Goal: Communication & Community: Answer question/provide support

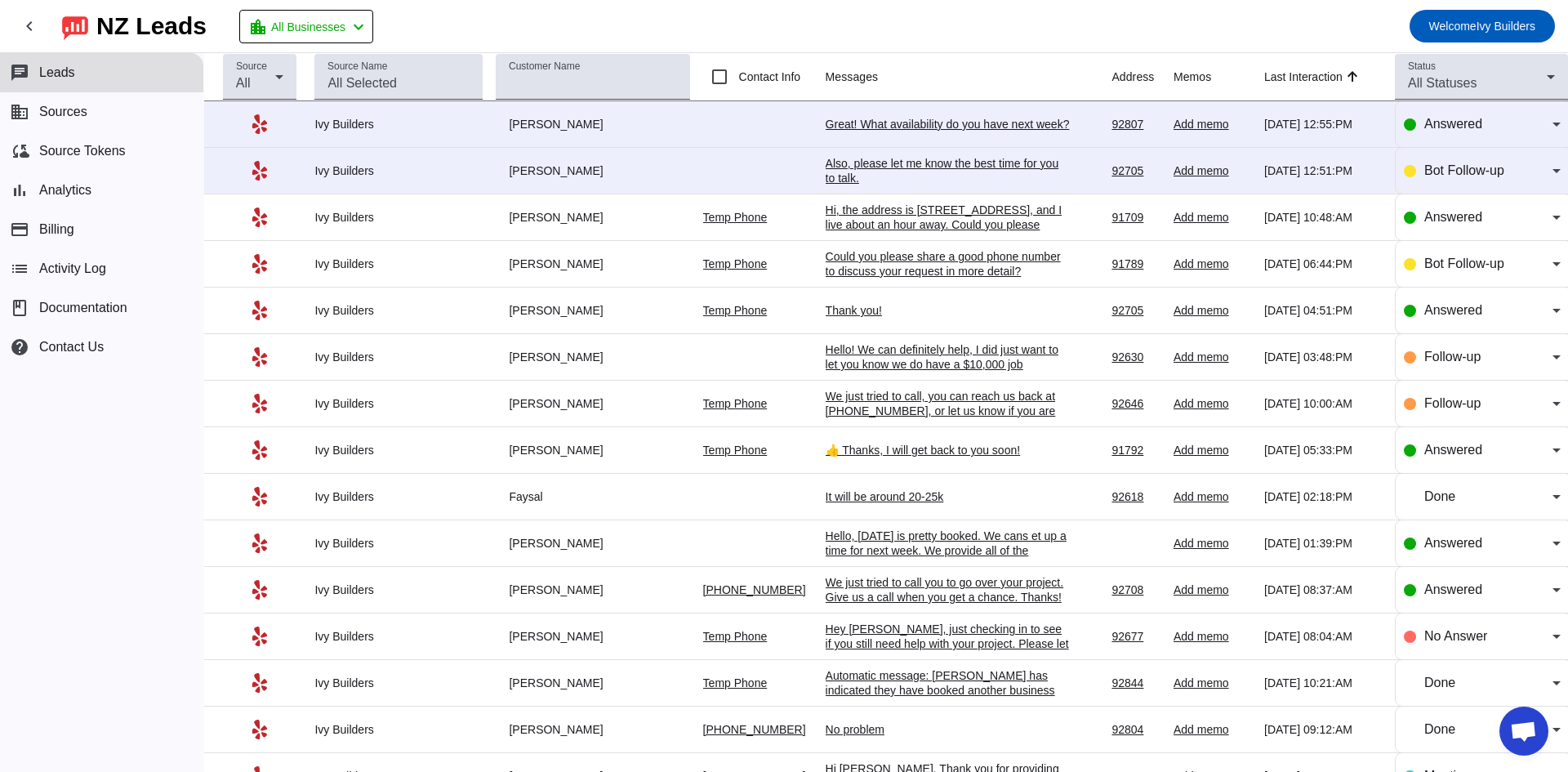
click at [869, 135] on td "Great! What availability do you have next week? [DATE] 12:55:PM" at bounding box center [968, 124] width 287 height 46
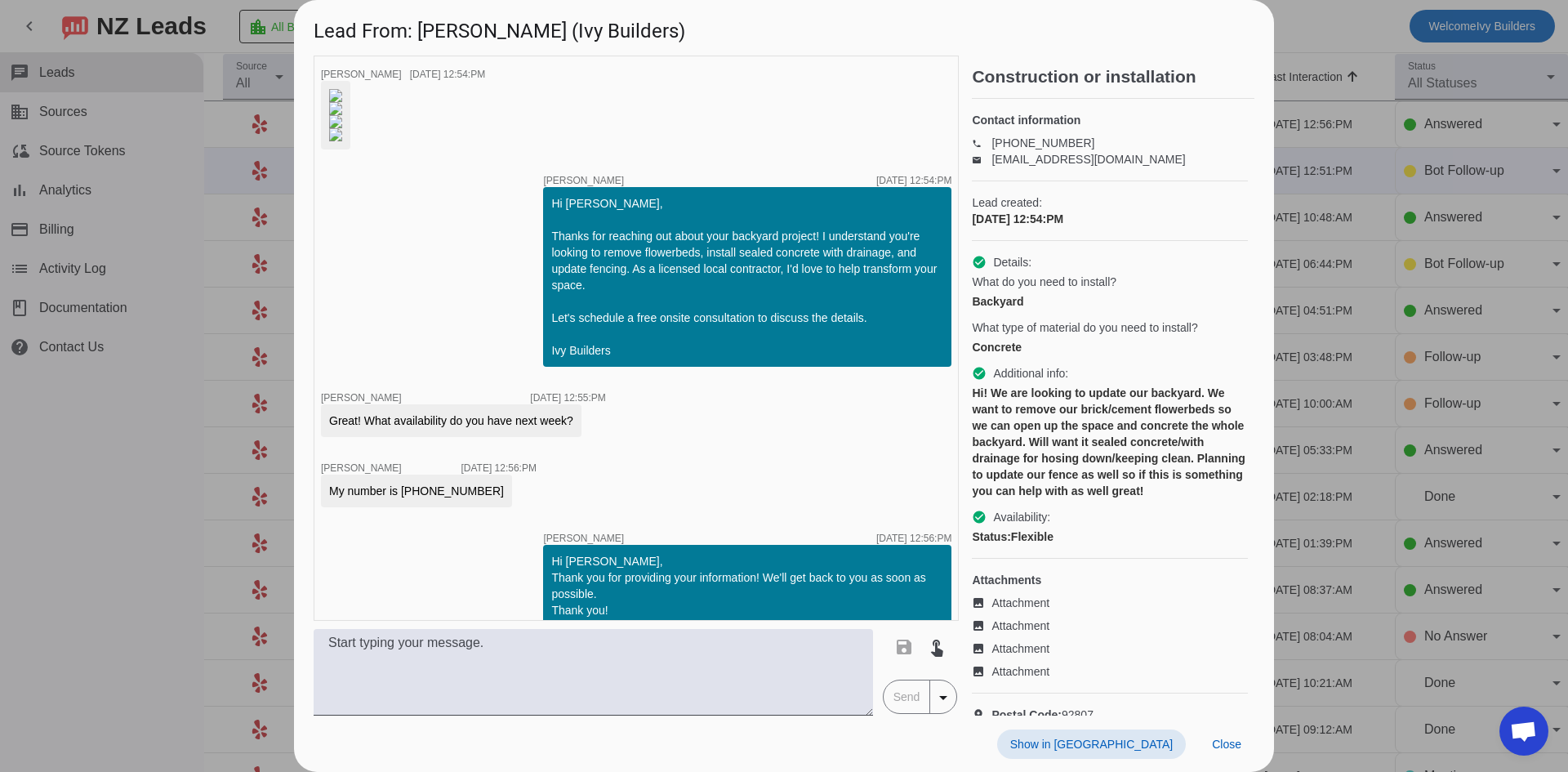
scroll to position [360, 0]
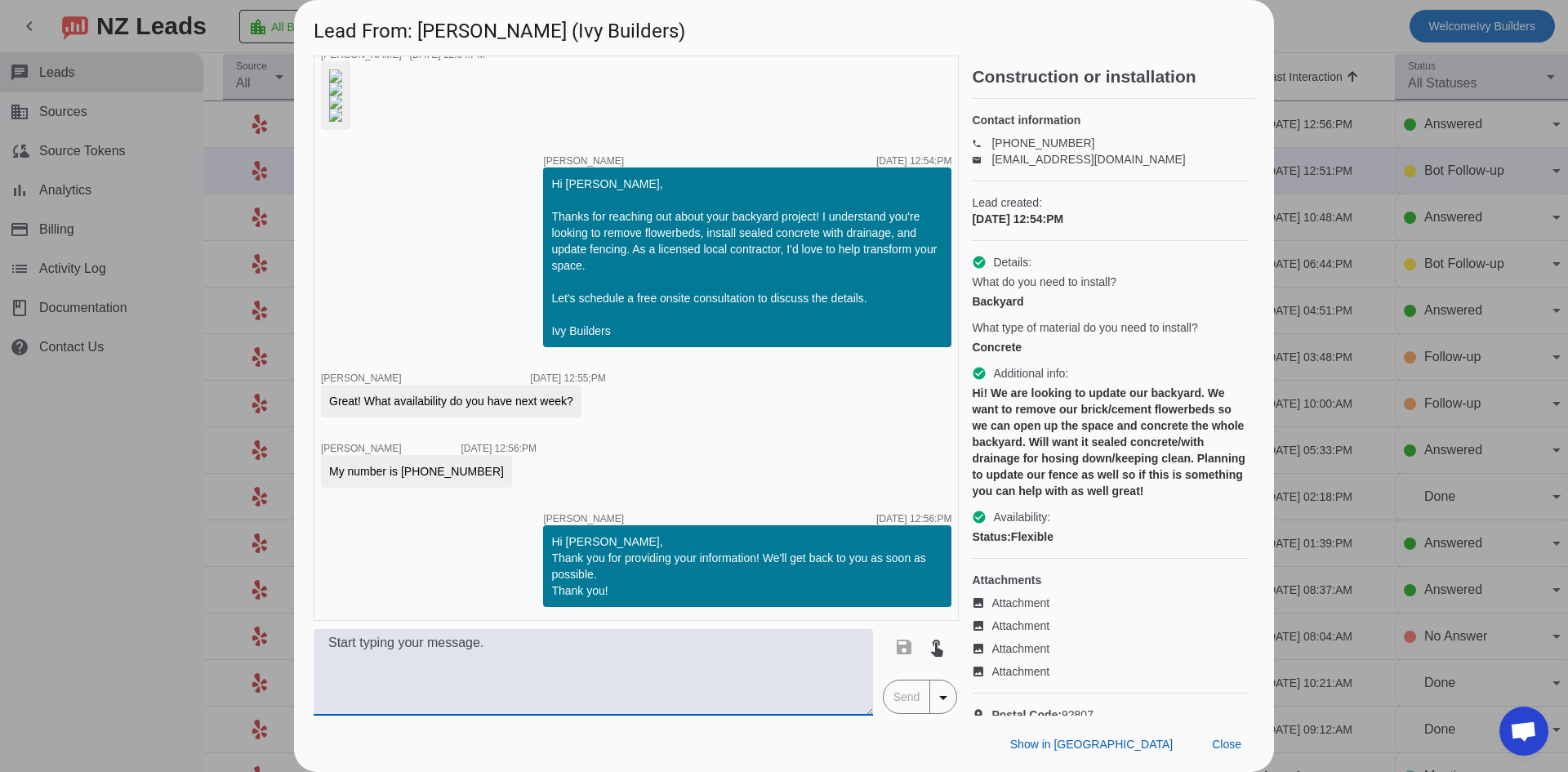
click at [629, 658] on textarea at bounding box center [593, 672] width 560 height 86
paste textarea "Hello! We can definitely help, I’m not sure if you saw our $10,000 job minimum …"
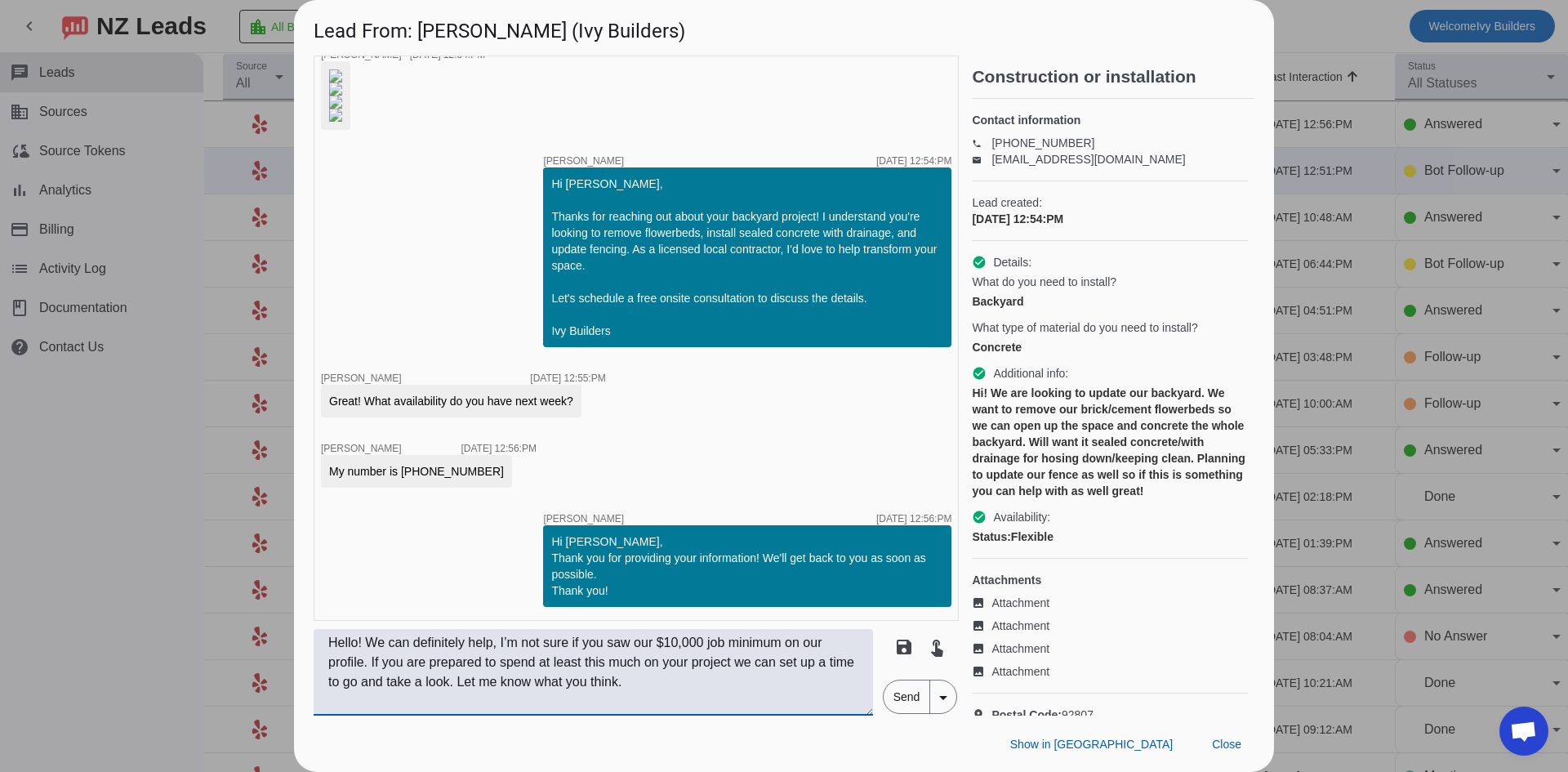
drag, startPoint x: 503, startPoint y: 642, endPoint x: 651, endPoint y: 640, distance: 148.0
click at [651, 640] on textarea "Hello! We can definitely help, I’m not sure if you saw our $10,000 job minimum …" at bounding box center [593, 672] width 560 height 86
drag, startPoint x: 460, startPoint y: 657, endPoint x: 389, endPoint y: 659, distance: 71.0
click at [389, 659] on textarea "Hello! We can definitely help, I did just want to let you know we do have a $10…" at bounding box center [593, 672] width 560 height 86
click at [757, 643] on textarea "Hello! We can definitely help, I did just want to let you know we do have a $10…" at bounding box center [593, 672] width 560 height 86
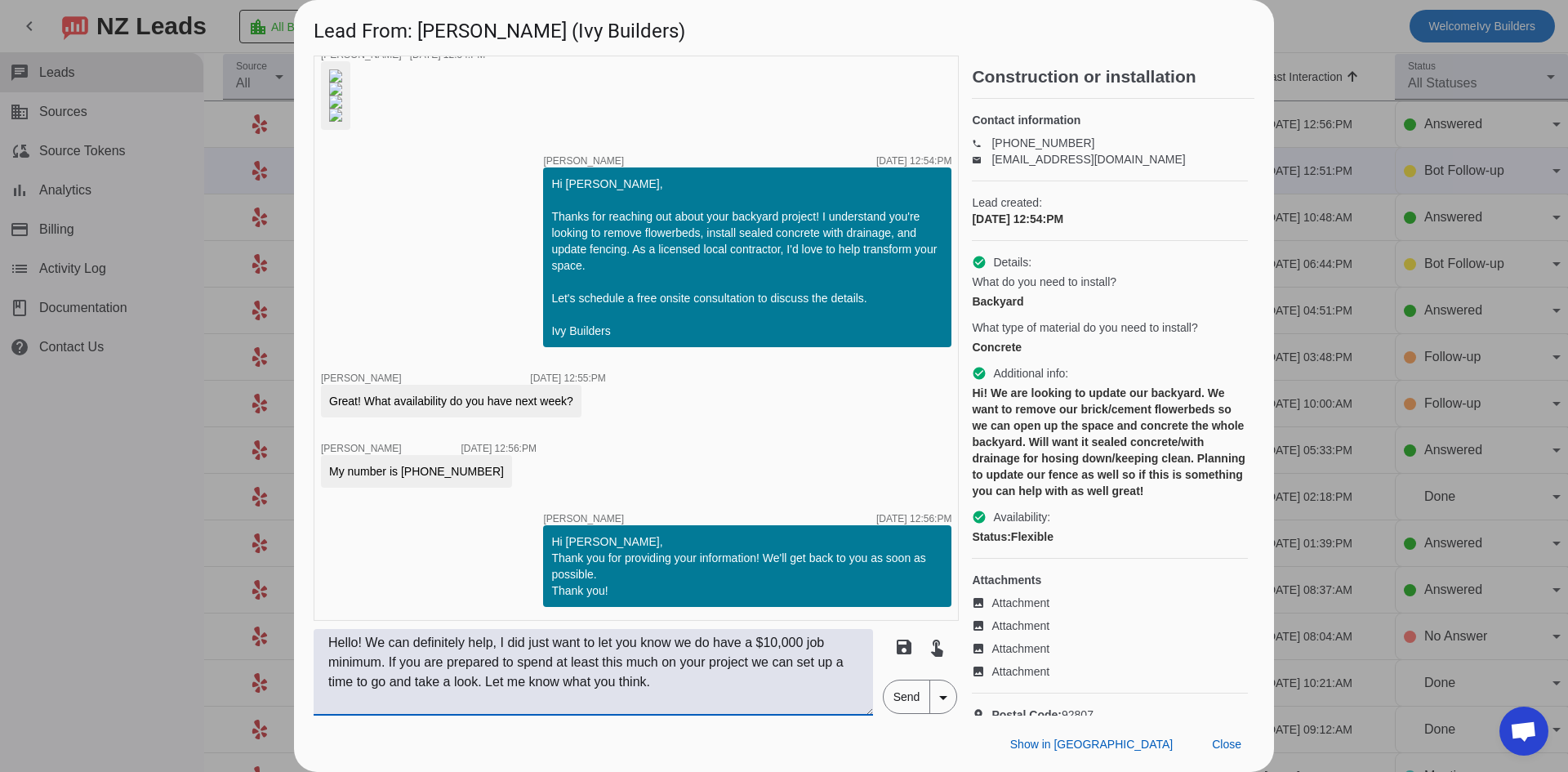
type textarea "Hello! We can definitely help, I did just want to let you know we do have a $10…"
click at [896, 692] on span "Send" at bounding box center [906, 697] width 46 height 33
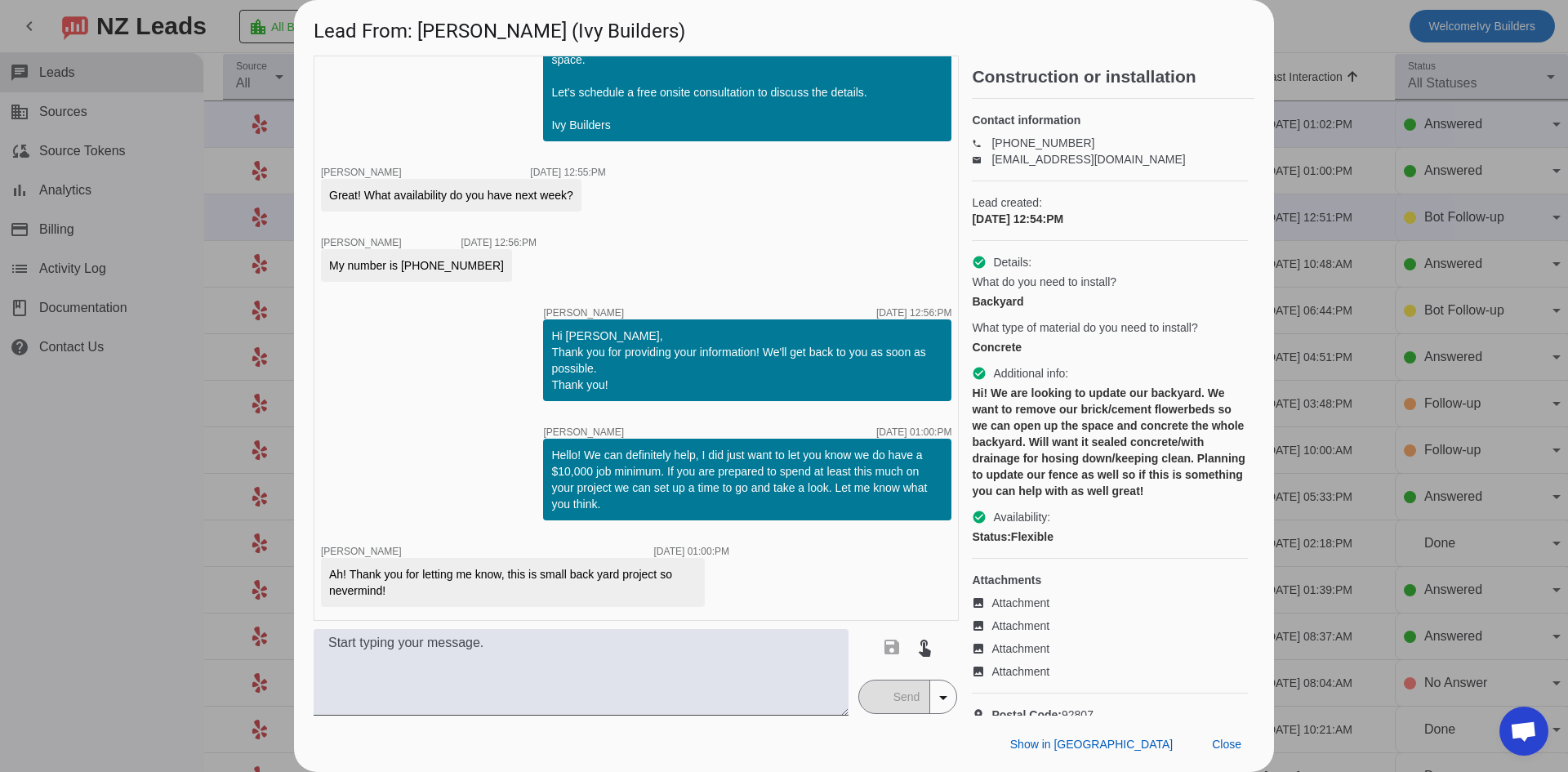
scroll to position [565, 0]
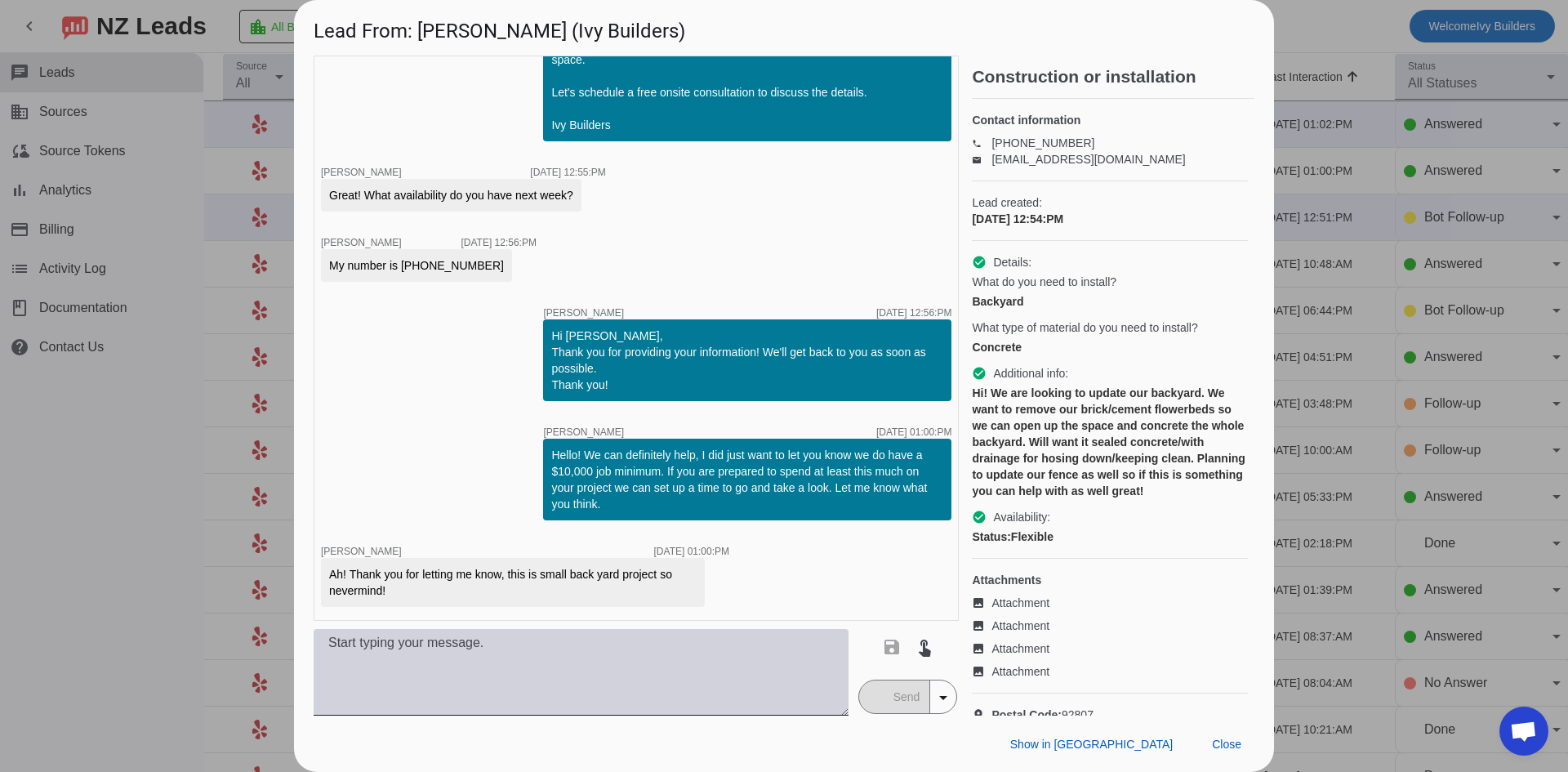
click at [439, 703] on textarea at bounding box center [582, 672] width 535 height 86
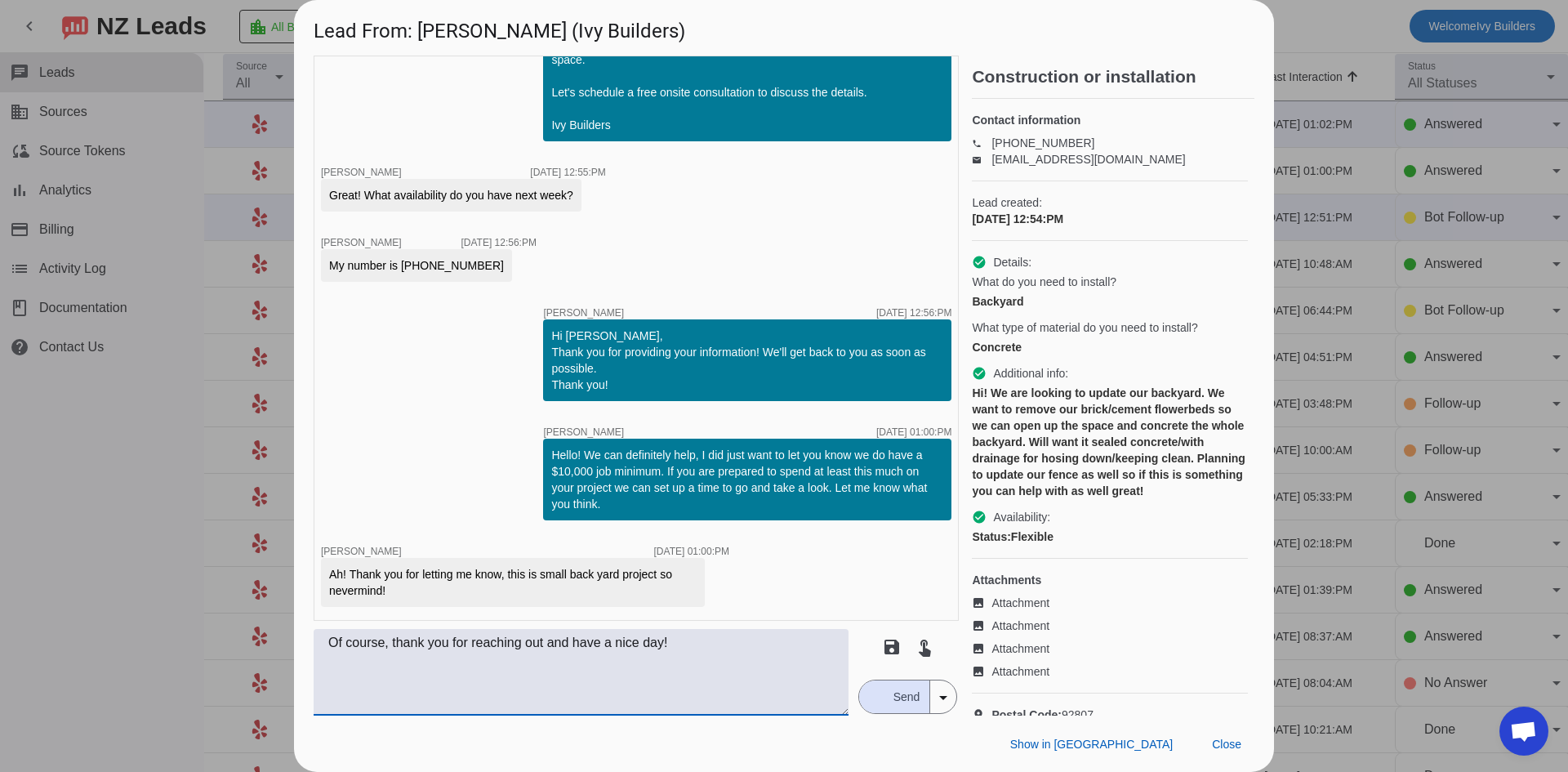
type textarea "Of course, thank you for reaching out and have a nice day!"
click at [885, 702] on span "Send" at bounding box center [906, 697] width 46 height 33
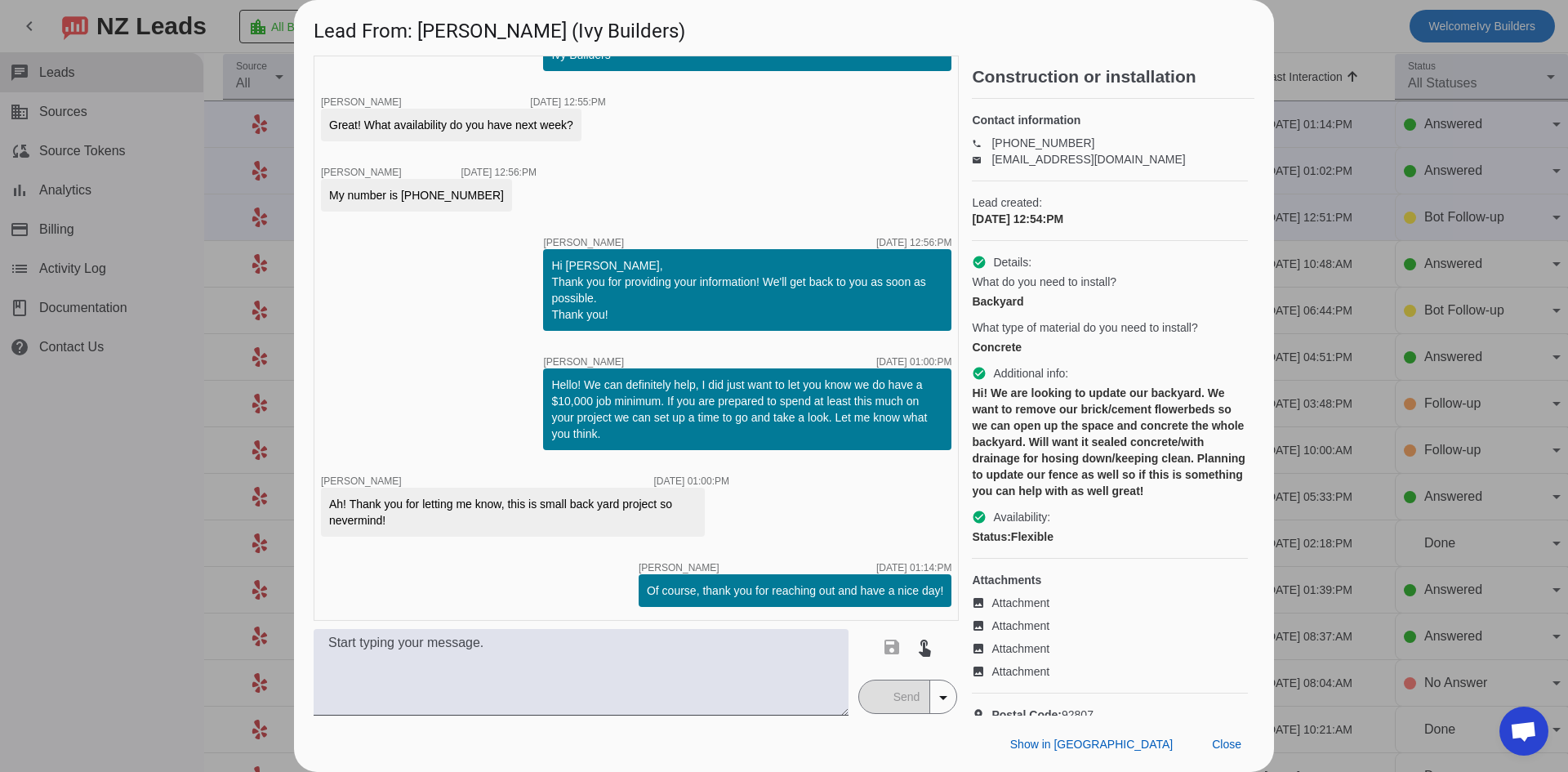
scroll to position [635, 0]
click at [1239, 738] on span "Close" at bounding box center [1227, 744] width 29 height 13
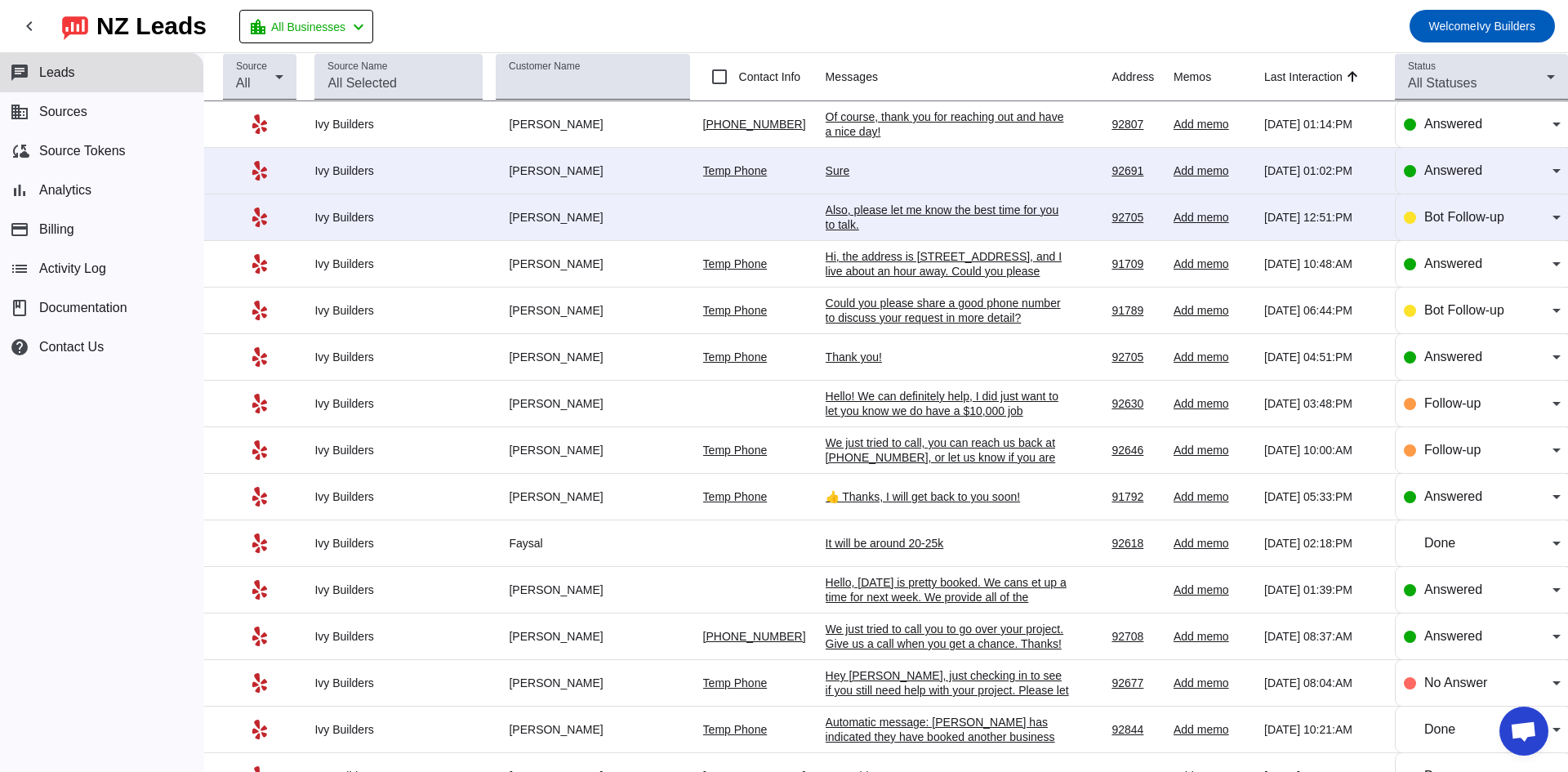
click at [842, 220] on div "Also, please let me know the best time for you to talk.​" at bounding box center [947, 218] width 245 height 29
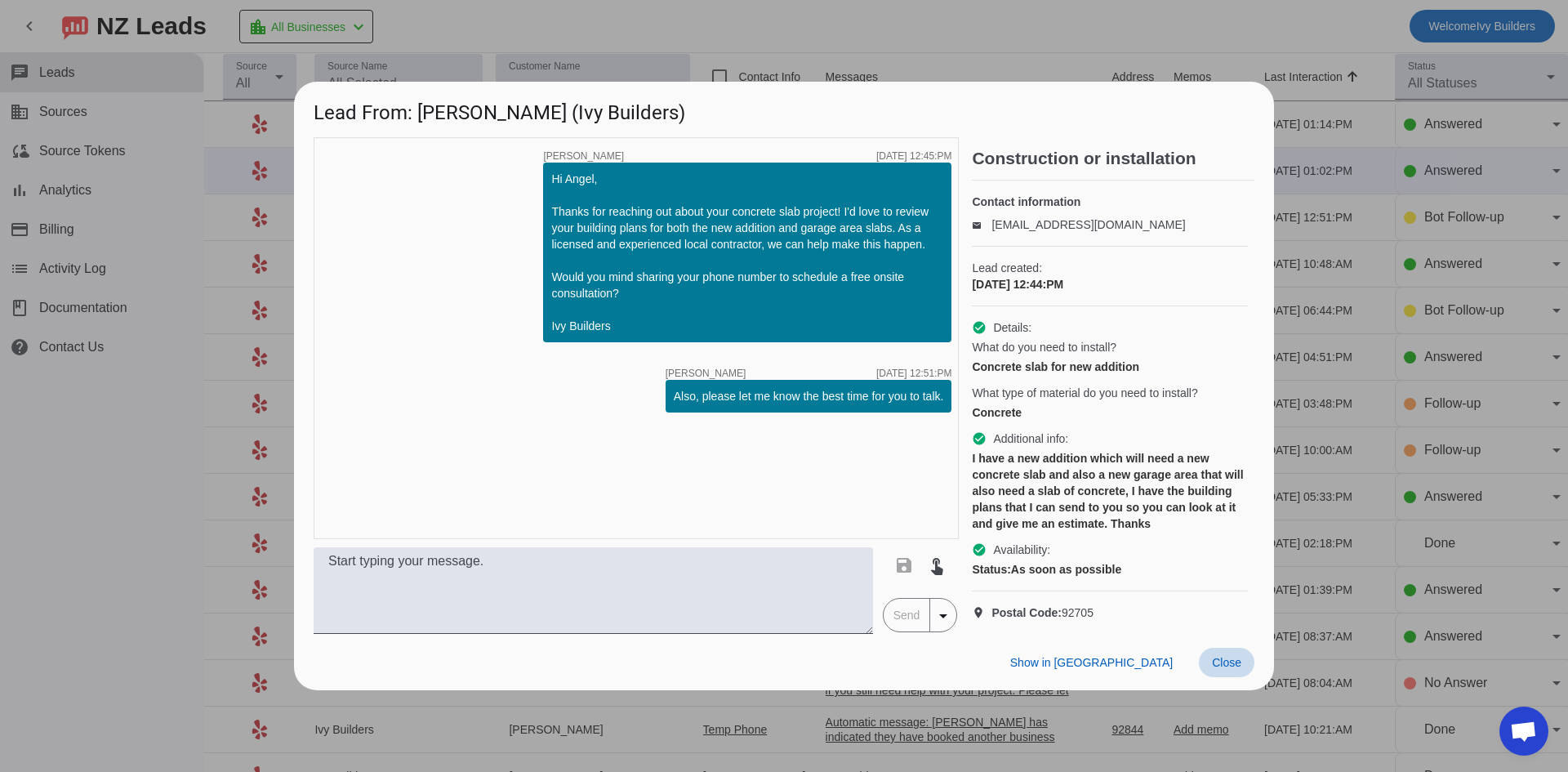
click at [1239, 665] on span at bounding box center [1226, 663] width 56 height 29
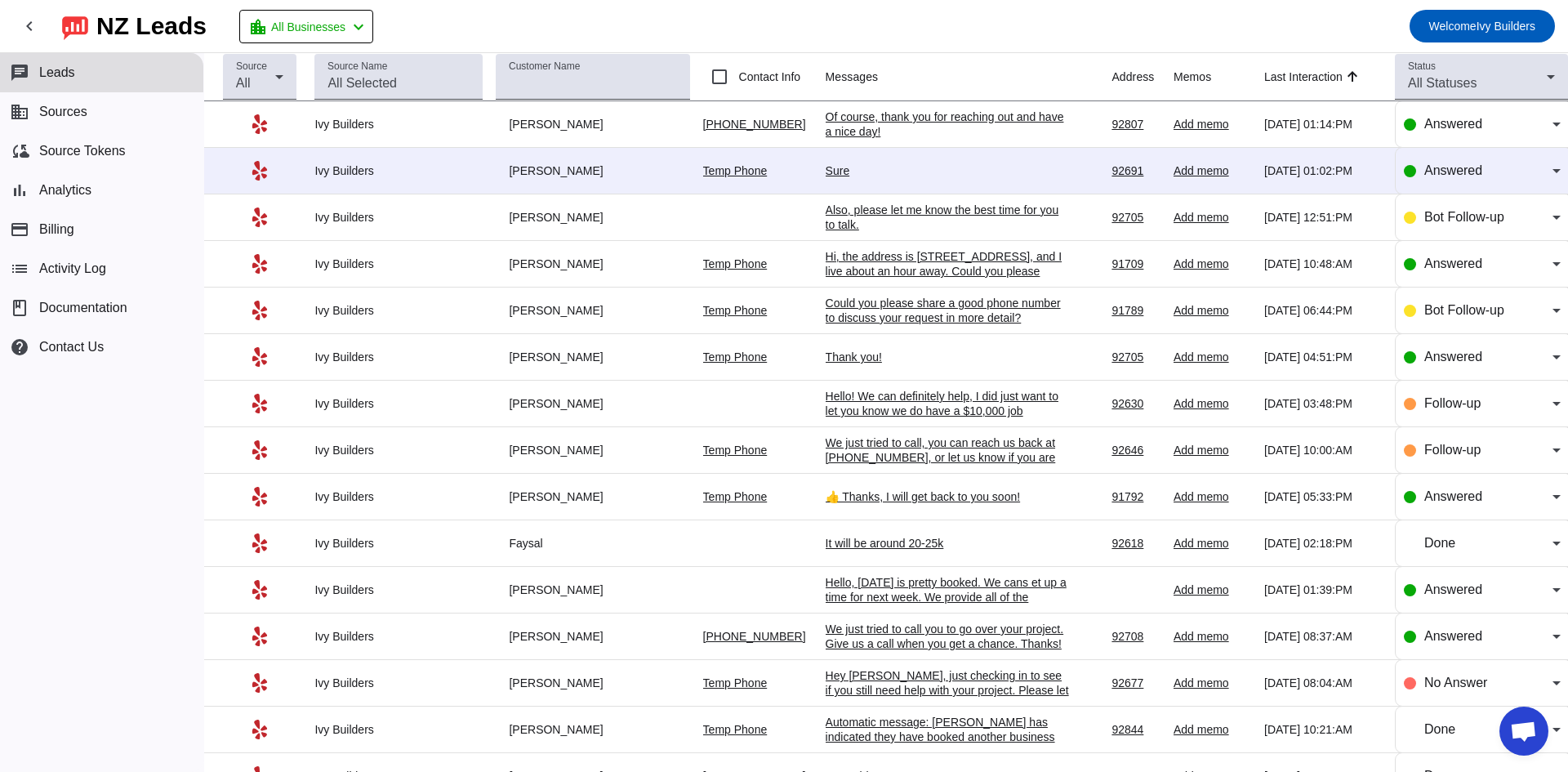
click at [847, 111] on div "Of course, thank you for reaching out and have a nice day!" at bounding box center [947, 124] width 245 height 29
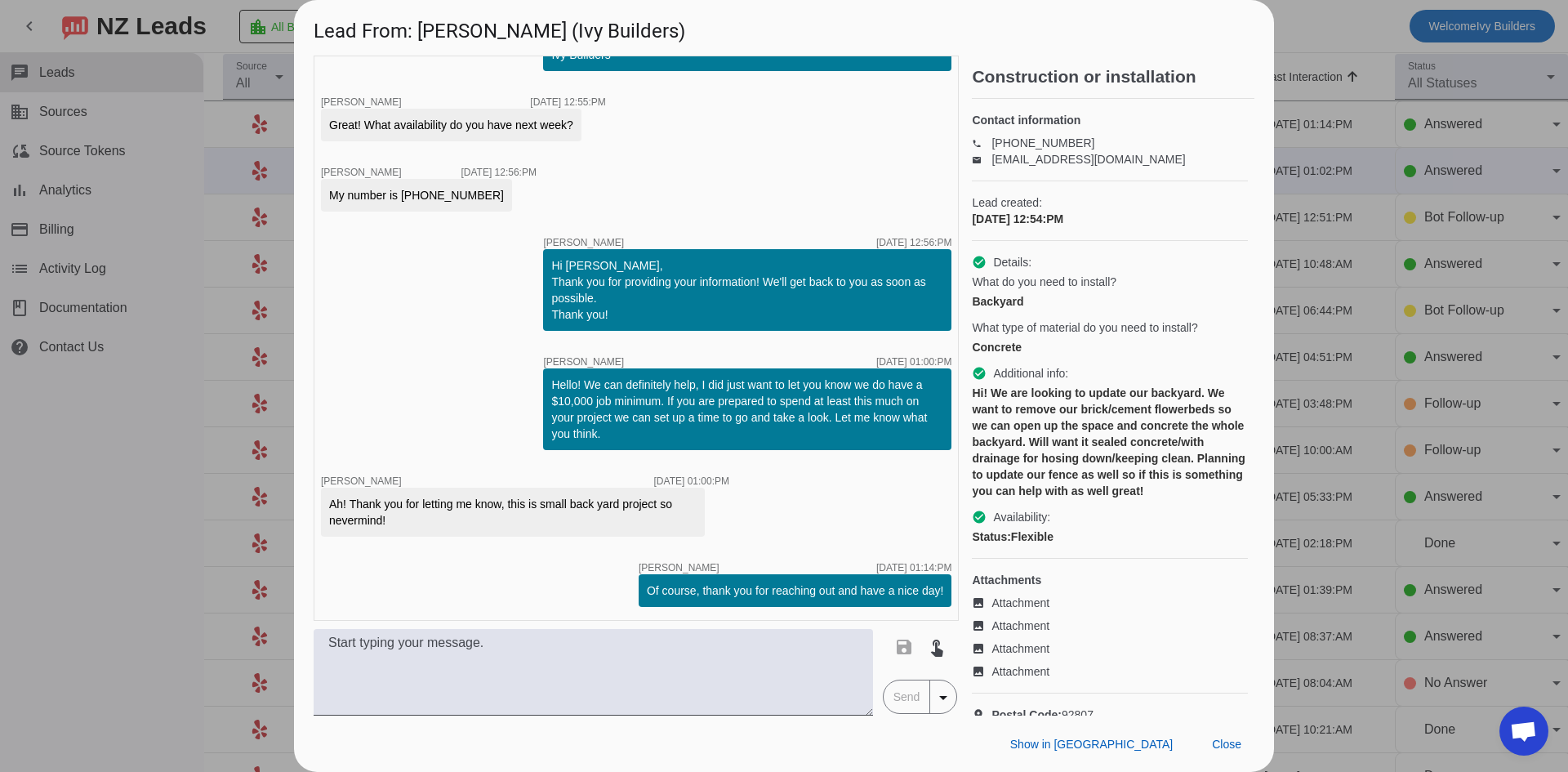
drag, startPoint x: 602, startPoint y: 435, endPoint x: 541, endPoint y: 386, distance: 78.2
click at [551, 386] on div "Hello! We can definitely help, I did just want to let you know we do have a $10…" at bounding box center [747, 410] width 392 height 66
copy div "Hello! We can definitely help, I did just want to let you know we do have a $10…"
click at [1229, 756] on span at bounding box center [1226, 744] width 56 height 29
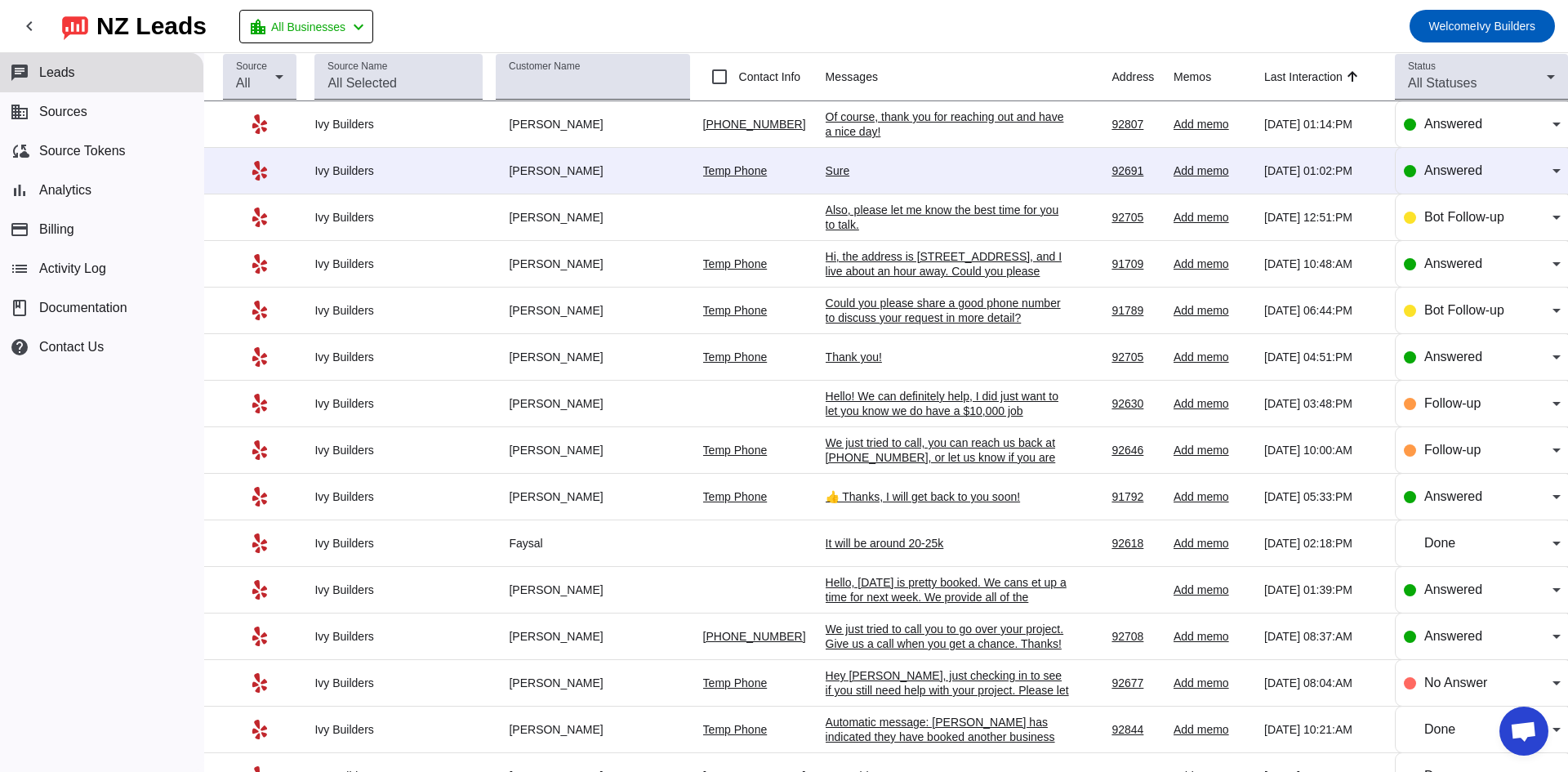
click at [911, 204] on div "Also, please let me know the best time for you to talk.​" at bounding box center [947, 218] width 245 height 29
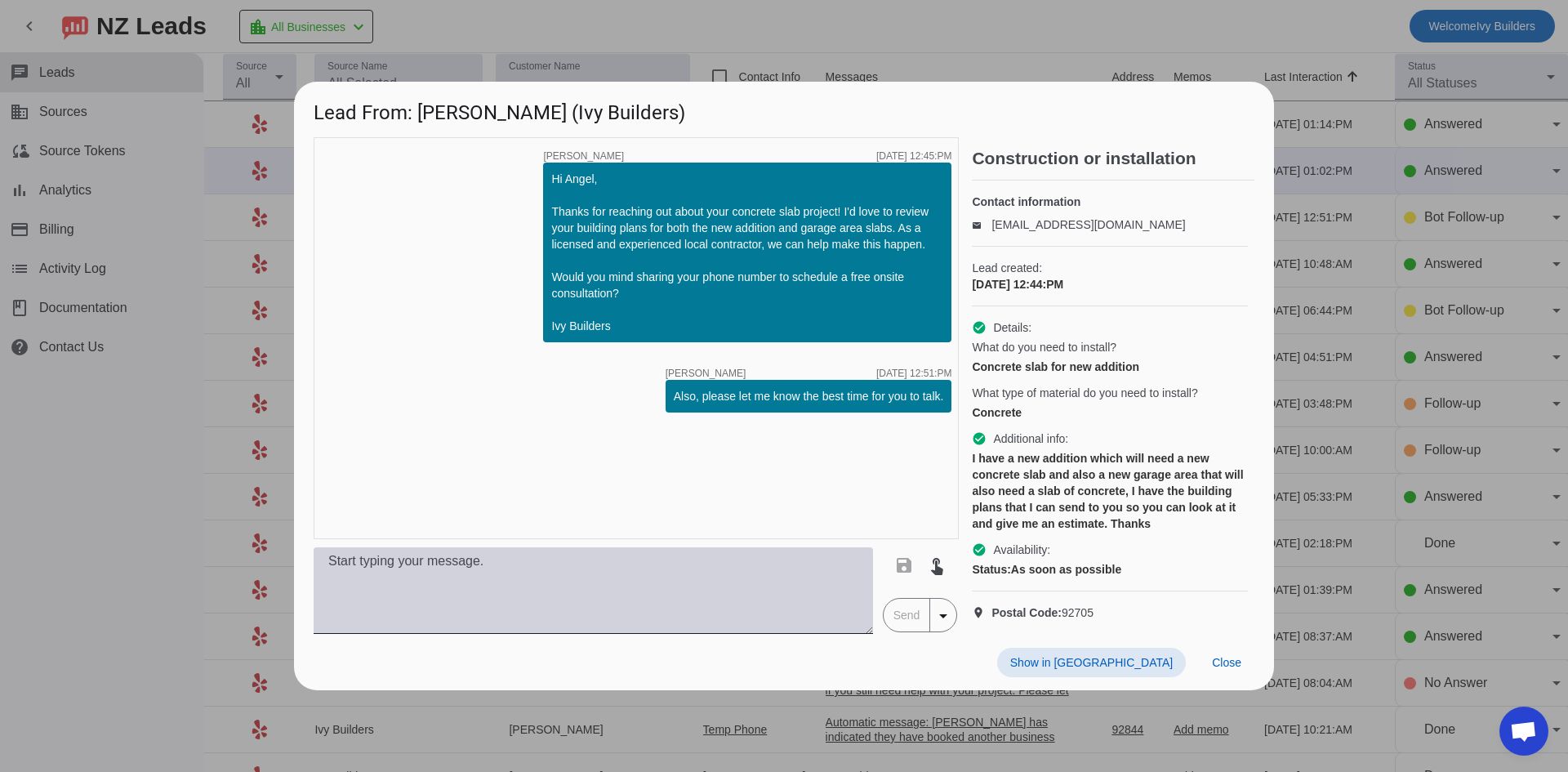
click at [737, 611] on textarea at bounding box center [593, 590] width 560 height 86
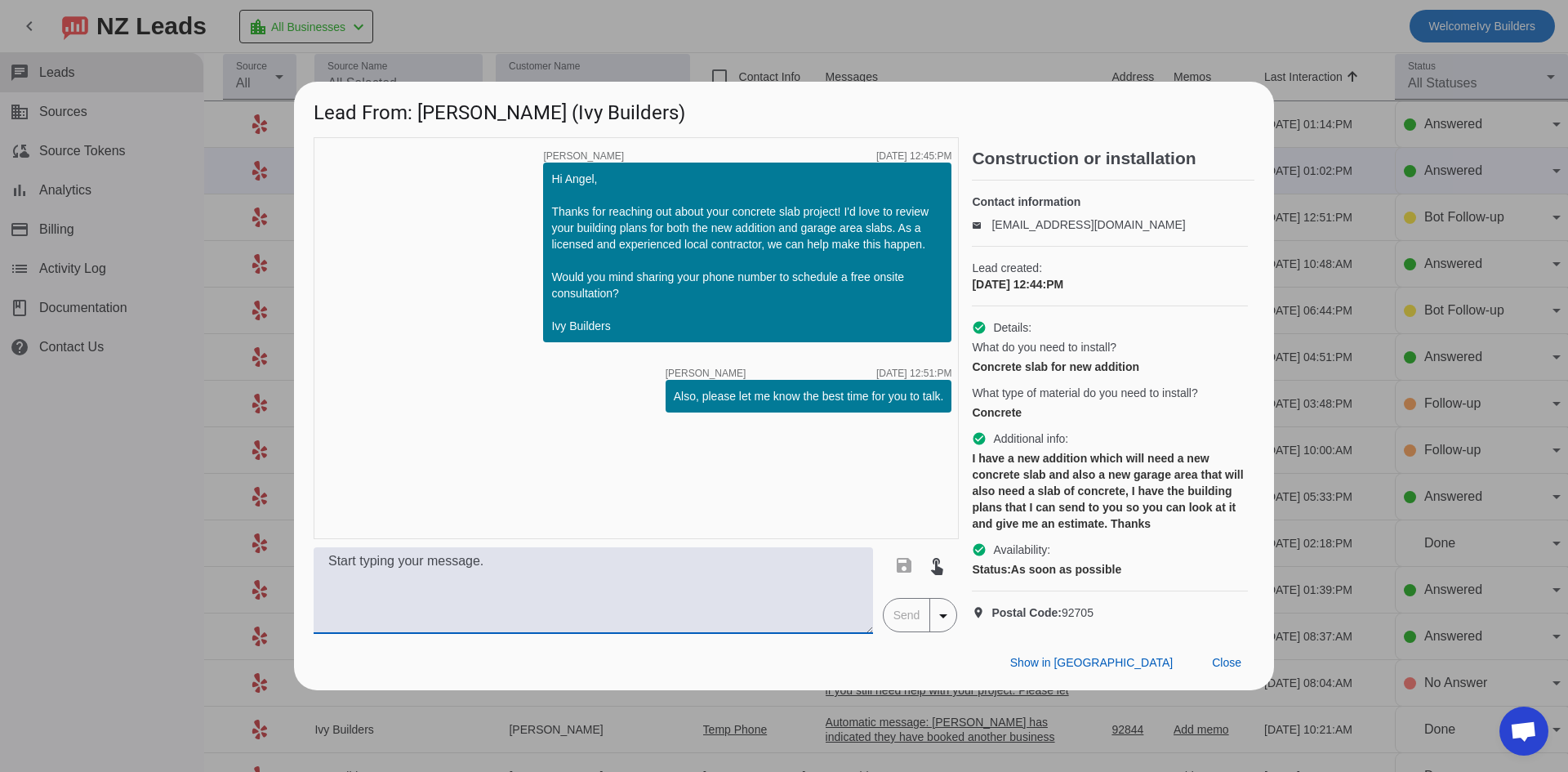
paste textarea "Hello! We can definitely help, I did just want to let you know we do have a $10…"
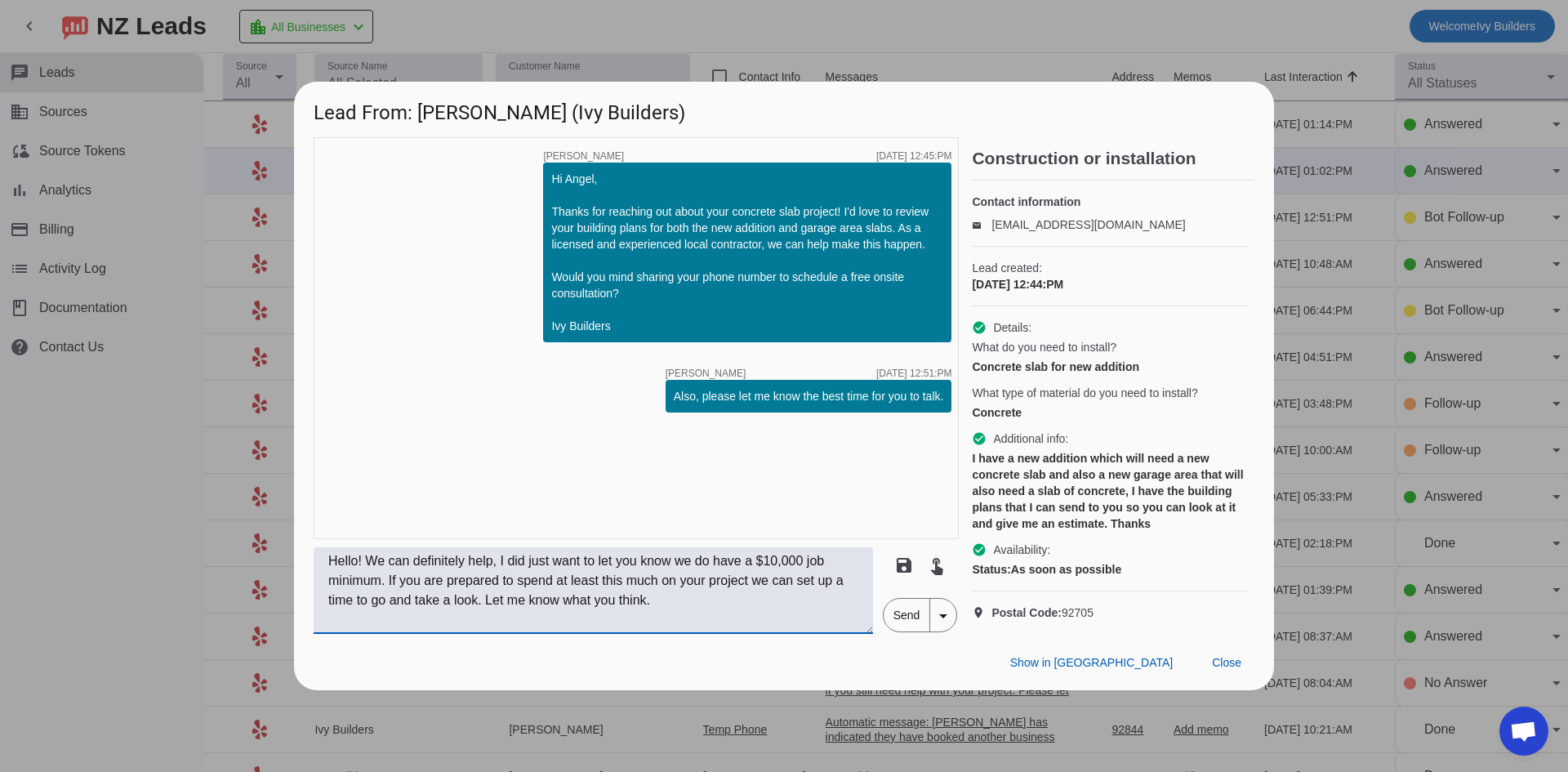
type textarea "Hello! We can definitely help, I did just want to let you know we do have a $10…"
click at [904, 625] on span "Send" at bounding box center [906, 615] width 46 height 33
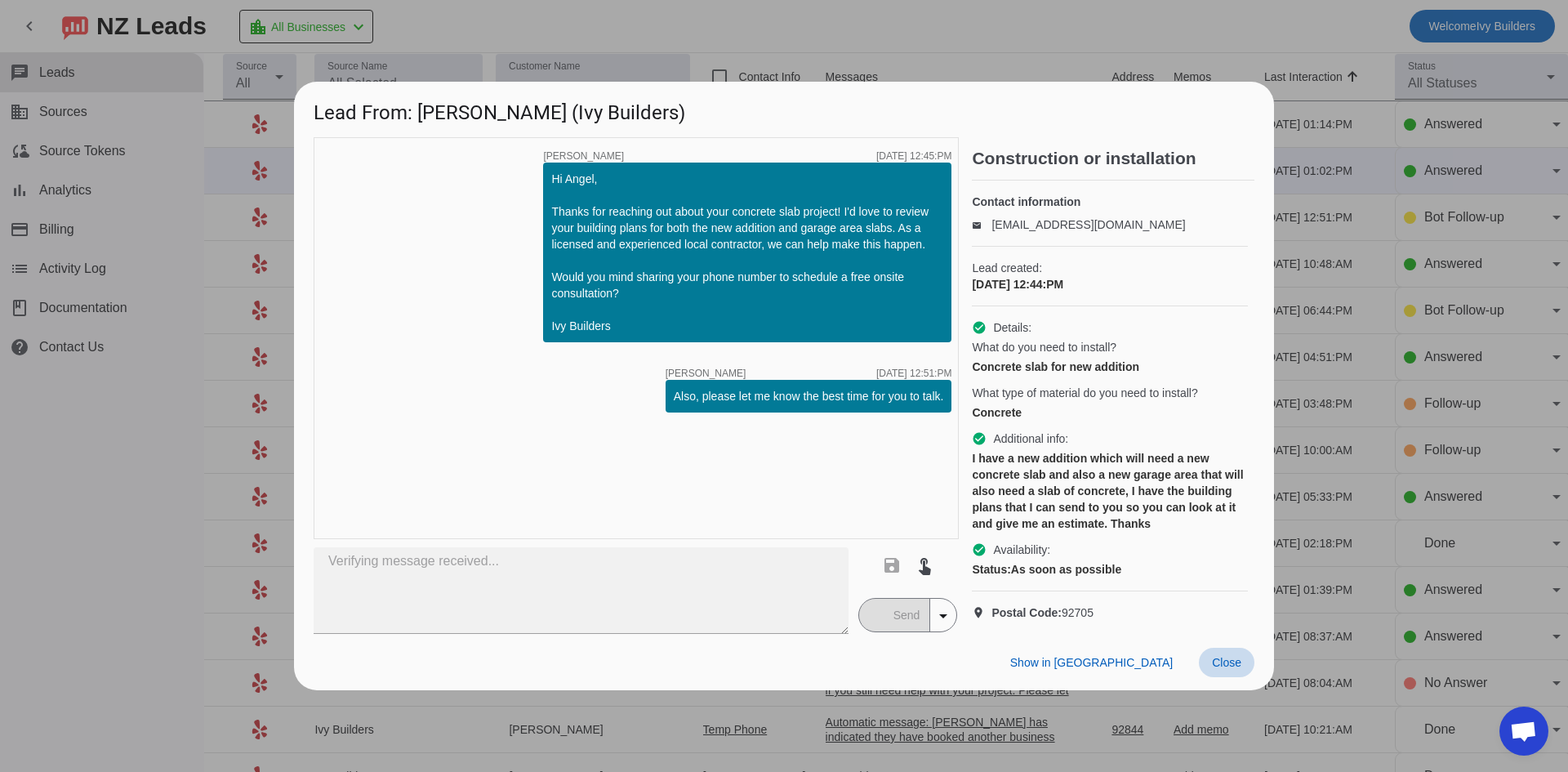
click at [1226, 669] on span "Close" at bounding box center [1227, 663] width 29 height 13
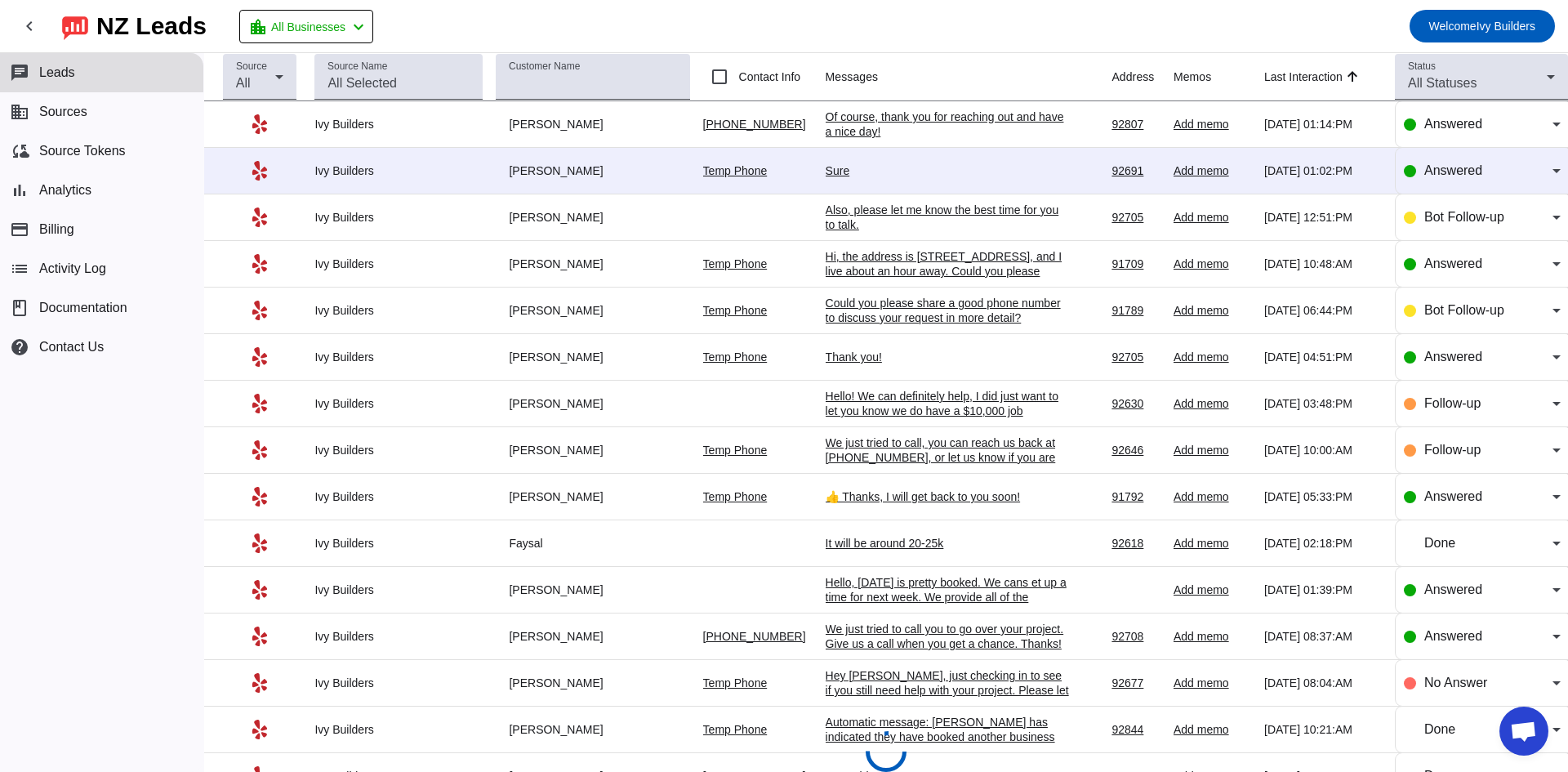
click at [825, 173] on div "Sure" at bounding box center [947, 170] width 245 height 15
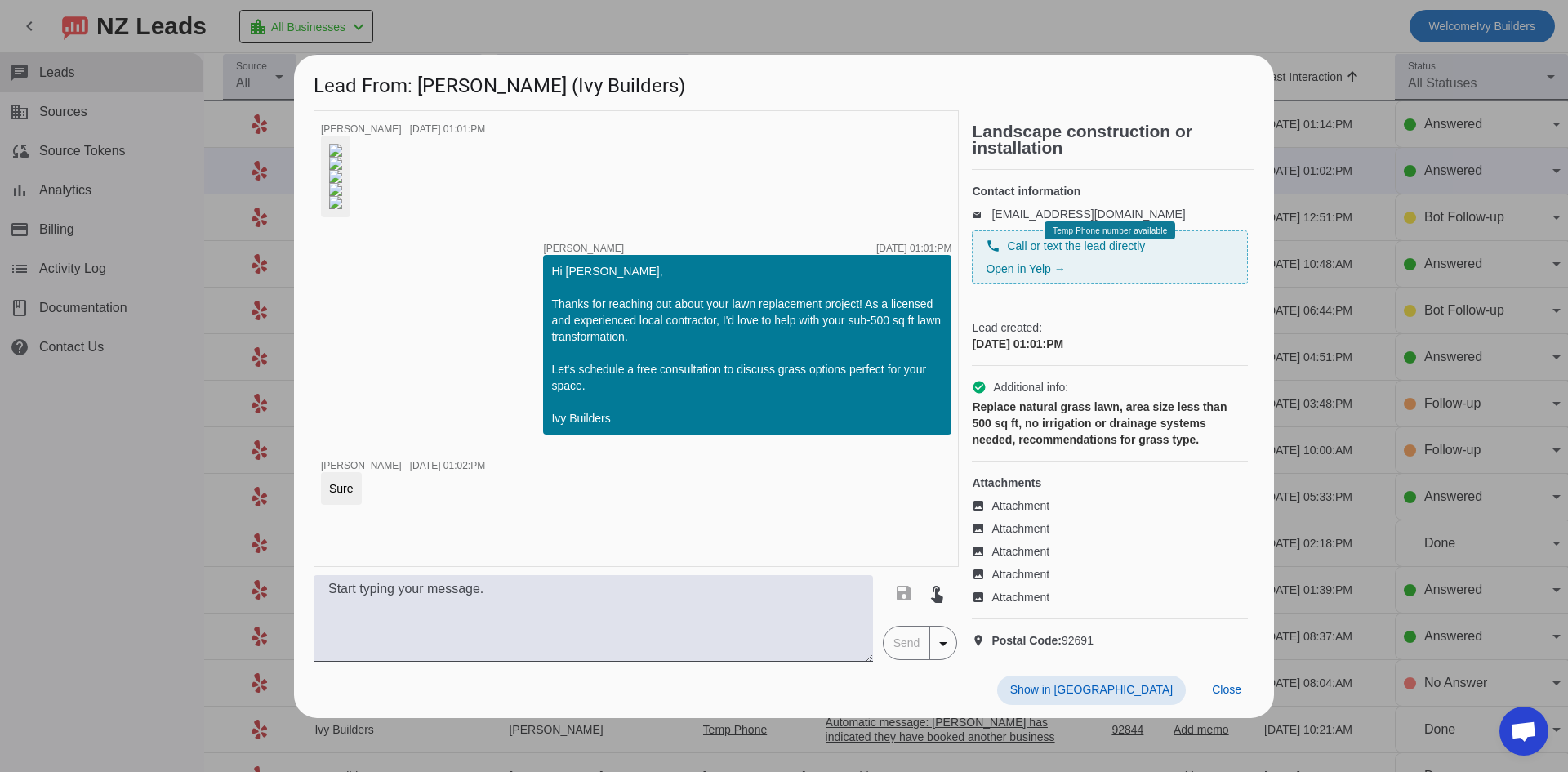
scroll to position [432, 0]
click at [680, 659] on textarea at bounding box center [593, 618] width 560 height 86
paste textarea "Hello! We can definitely help, I did just want to let you know we do have a $10…"
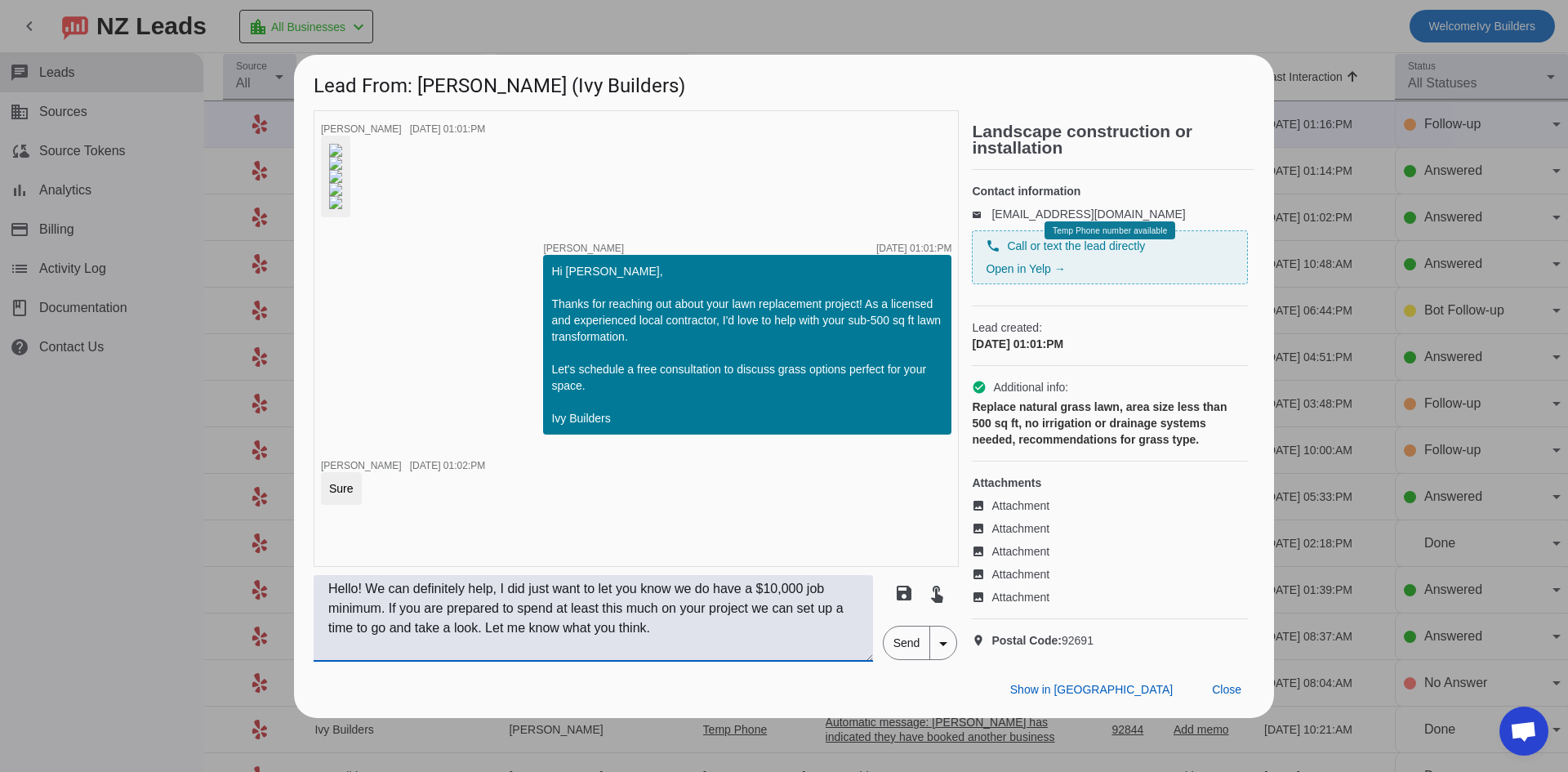
type textarea "Hello! We can definitely help, I did just want to let you know we do have a $10…"
click at [896, 659] on span "Send" at bounding box center [906, 643] width 46 height 33
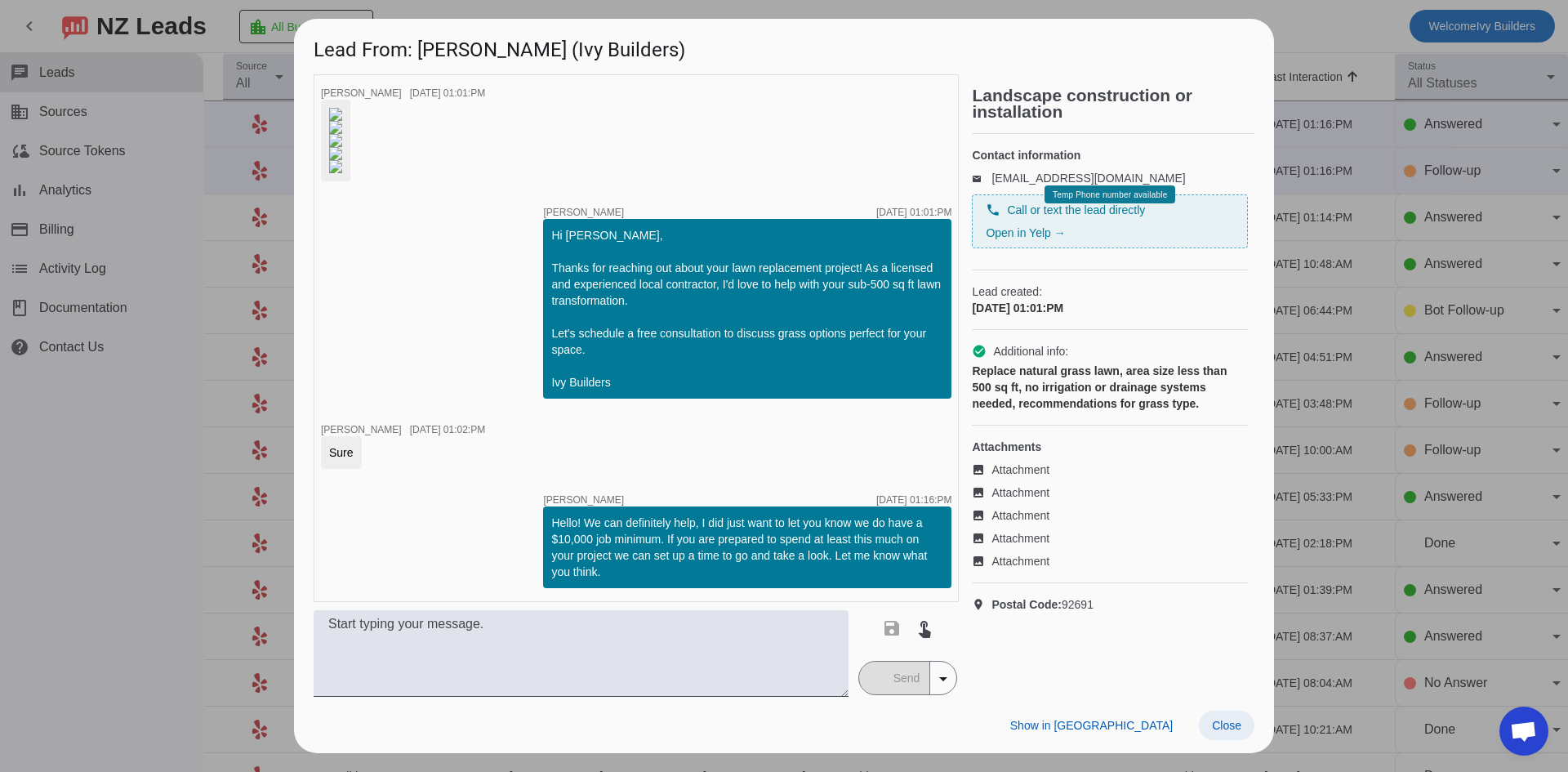
scroll to position [551, 0]
click at [1227, 732] on span "Close" at bounding box center [1227, 726] width 29 height 13
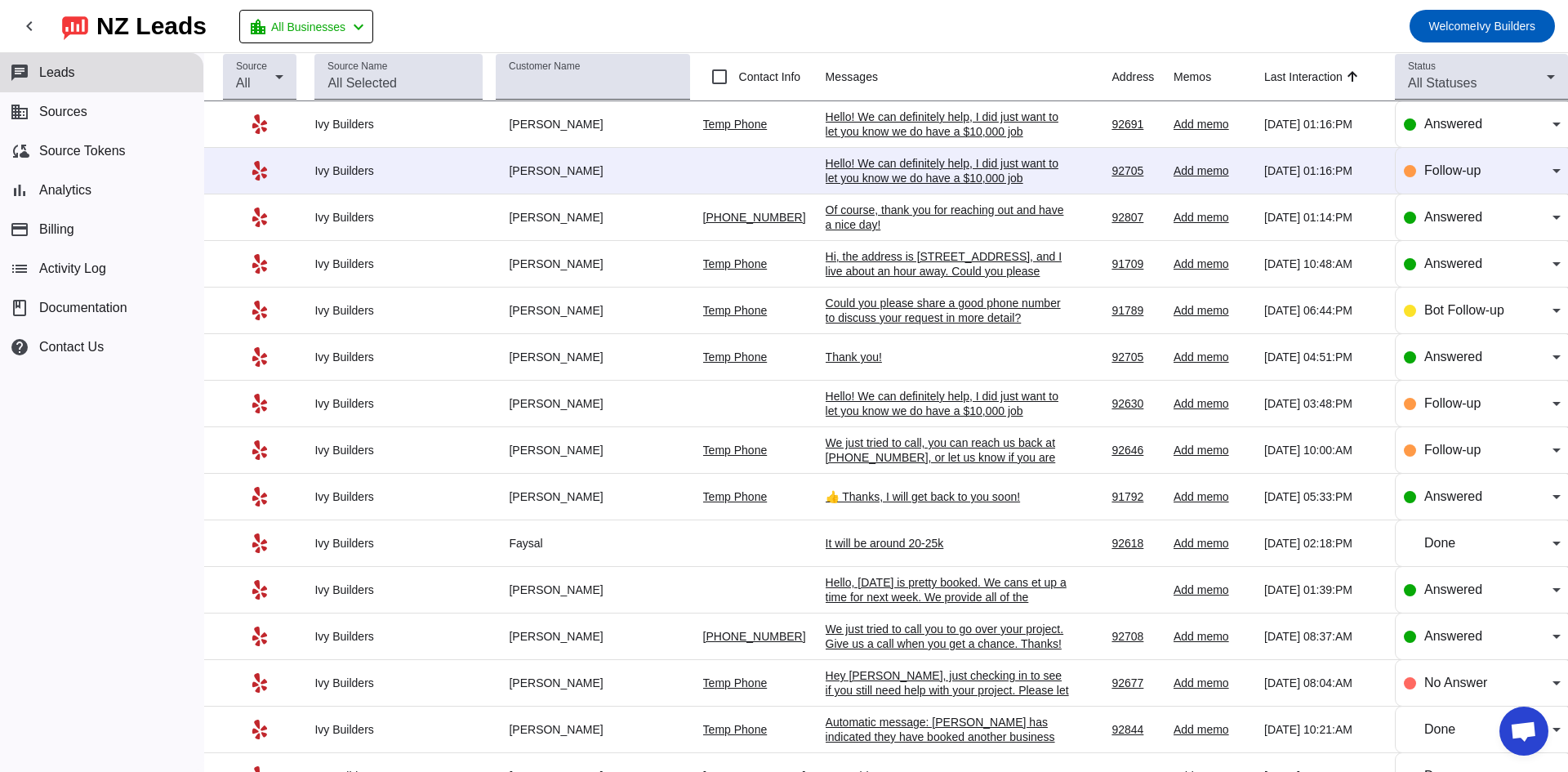
click at [1019, 168] on div "Hello! We can definitely help, I did just want to let you know we do have a $10…" at bounding box center [947, 199] width 245 height 88
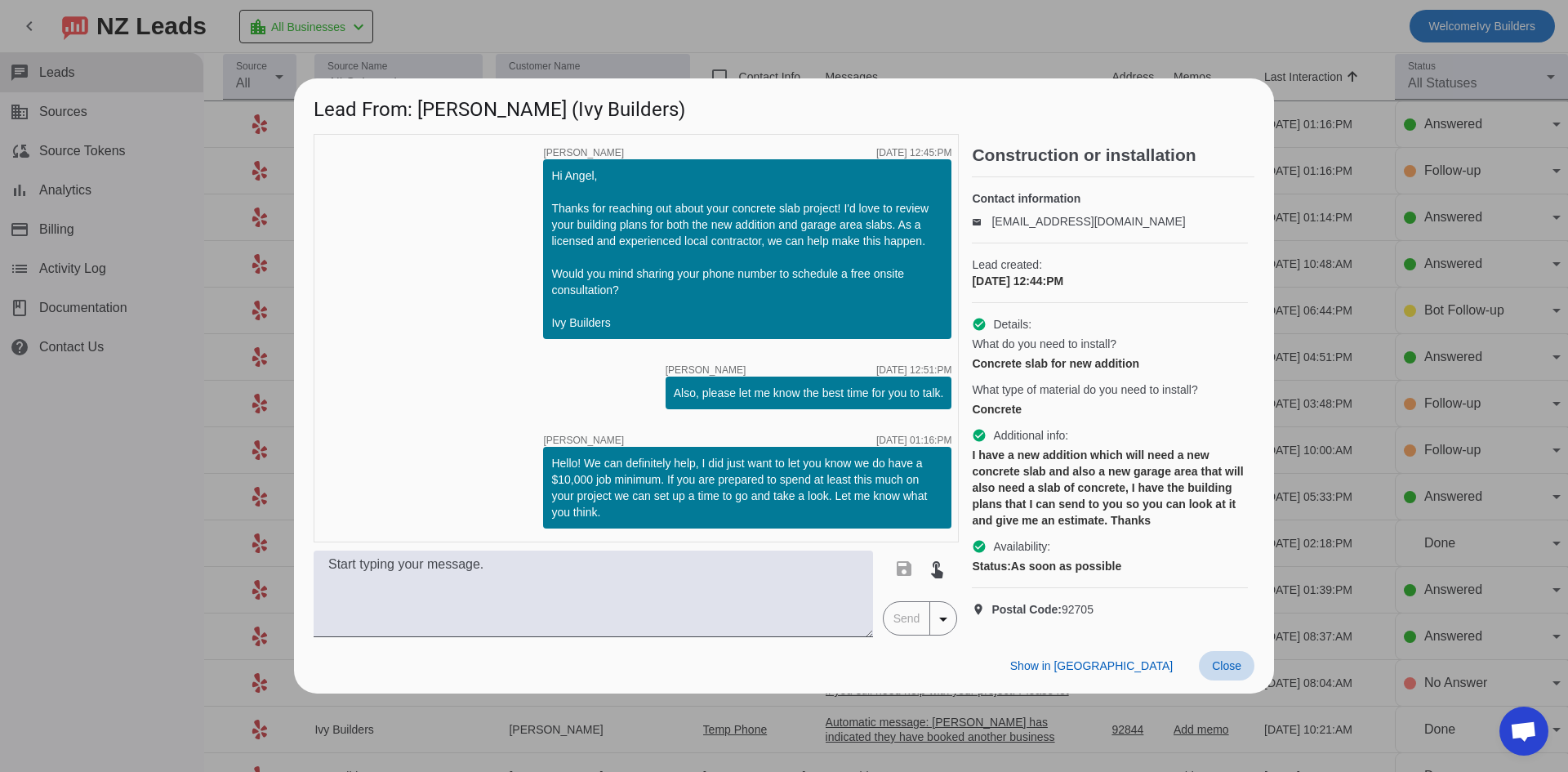
click at [1235, 673] on span "Close" at bounding box center [1227, 665] width 29 height 13
